Goal: Contribute content: Add original content to the website for others to see

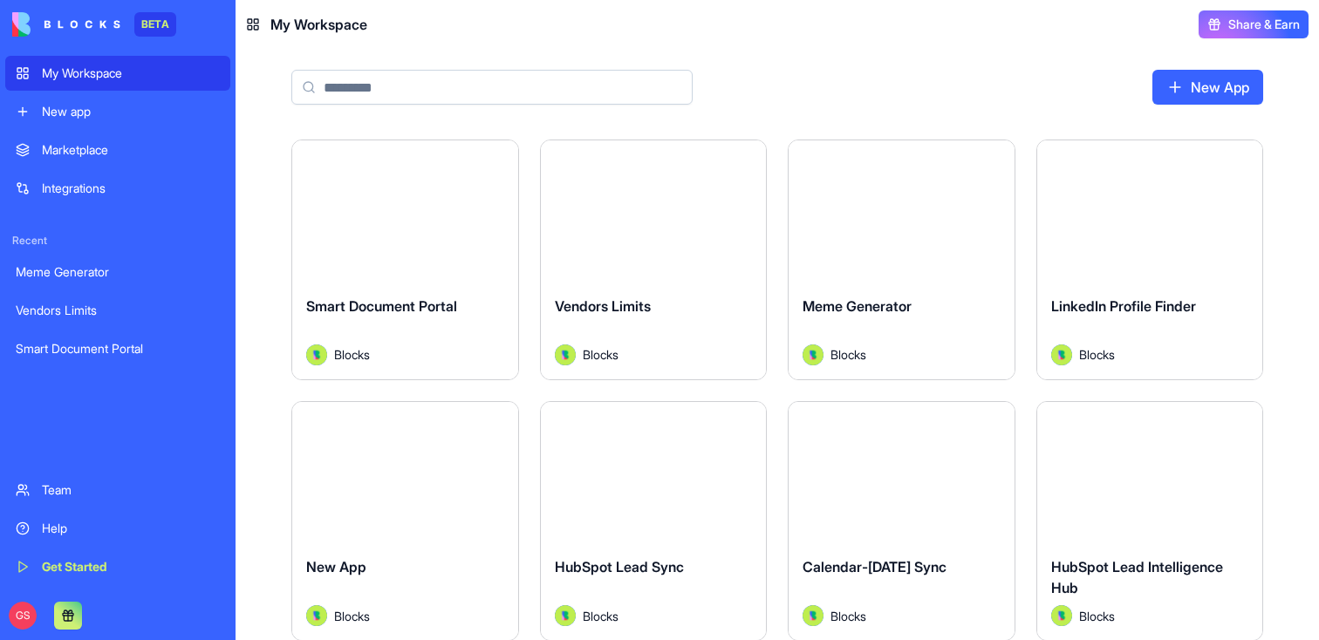
click at [1231, 89] on link "New App" at bounding box center [1208, 87] width 111 height 35
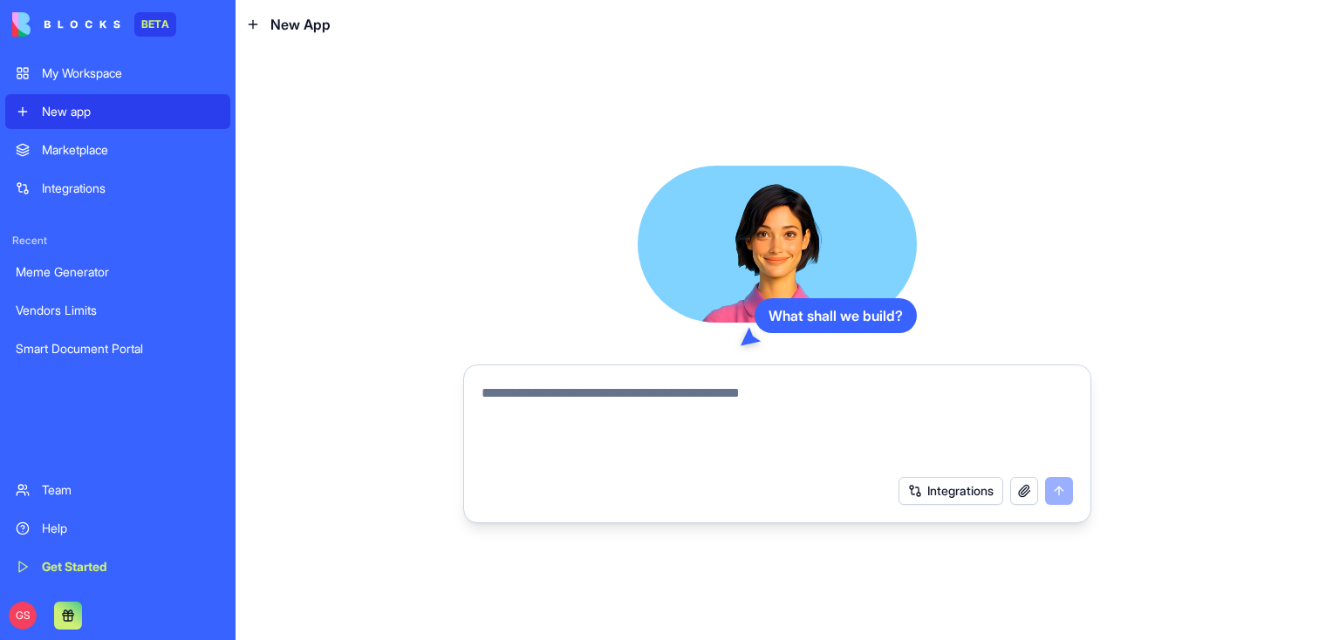
click at [719, 404] on textarea at bounding box center [778, 425] width 592 height 84
type textarea "**********"
